Goal: Browse casually: Explore the website without a specific task or goal

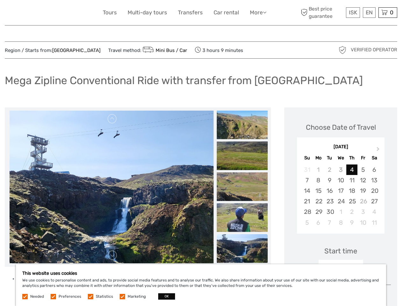
click at [258, 12] on link "More" at bounding box center [258, 12] width 17 height 9
click at [265, 12] on icon at bounding box center [265, 12] width 4 height 5
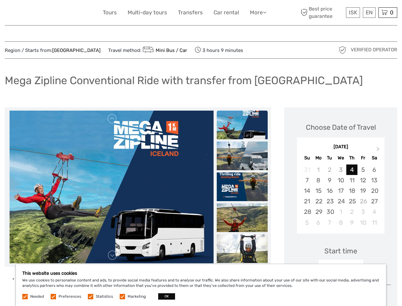
click at [353, 12] on span "ISK" at bounding box center [353, 12] width 8 height 6
click at [369, 12] on div "EN English Español Deutsch" at bounding box center [369, 12] width 13 height 11
click at [388, 12] on div "0 Items Total 0 ISK Checkout The shopping cart is empty." at bounding box center [388, 12] width 19 height 11
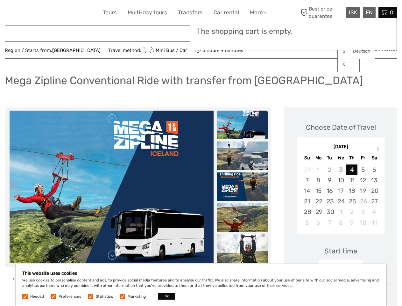
click at [112, 187] on img at bounding box center [112, 187] width 204 height 153
click at [112, 119] on link at bounding box center [112, 119] width 10 height 10
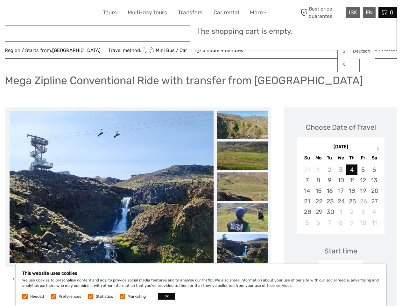
click at [242, 32] on h3 "The shopping cart is empty." at bounding box center [294, 31] width 194 height 9
